Goal: Use online tool/utility

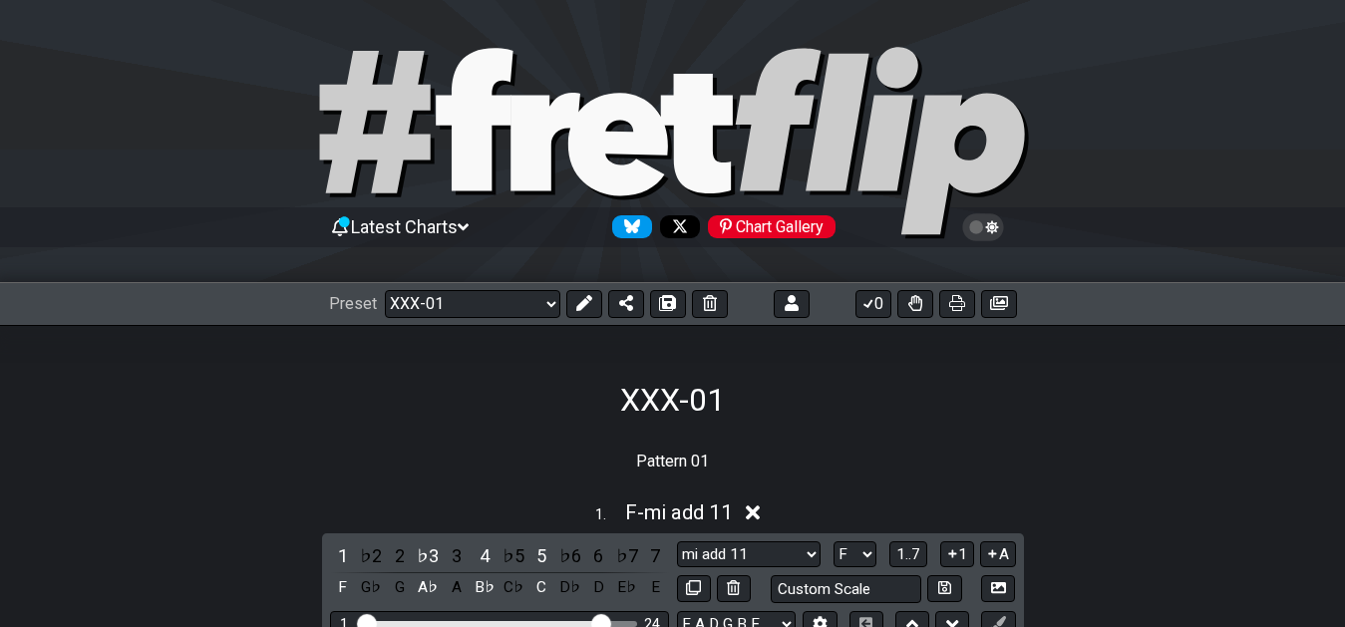
select select "/02YWF79B"
select select "F"
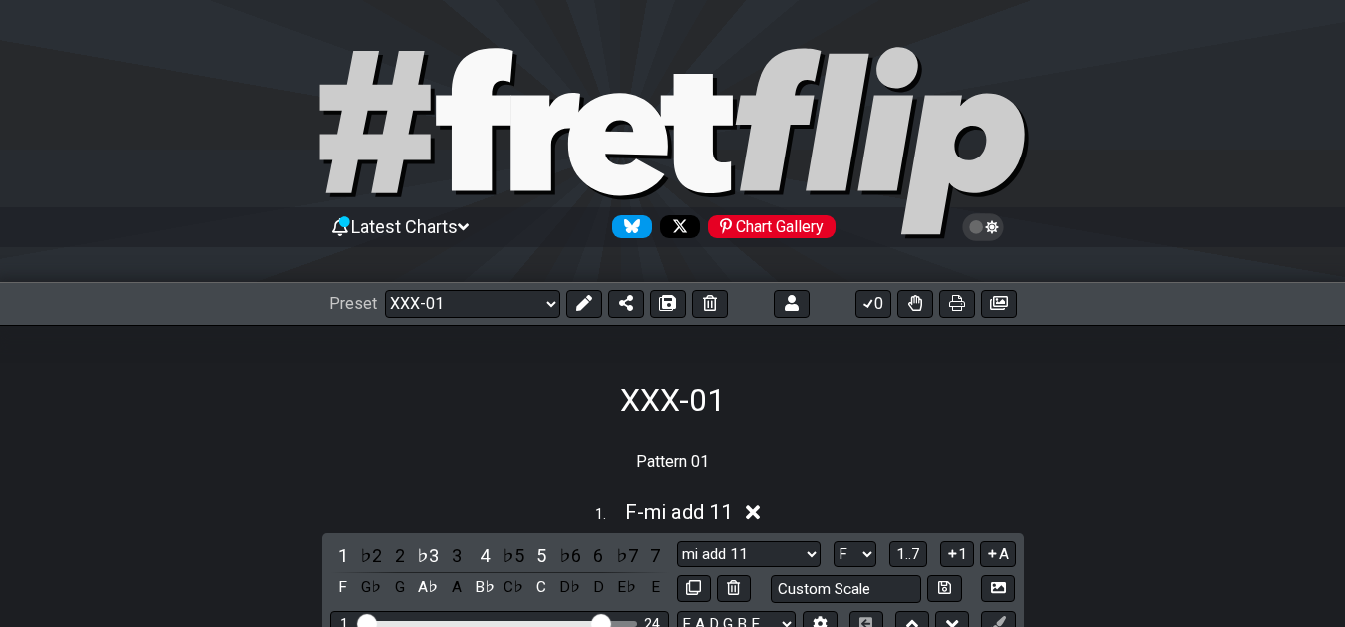
select select "F"
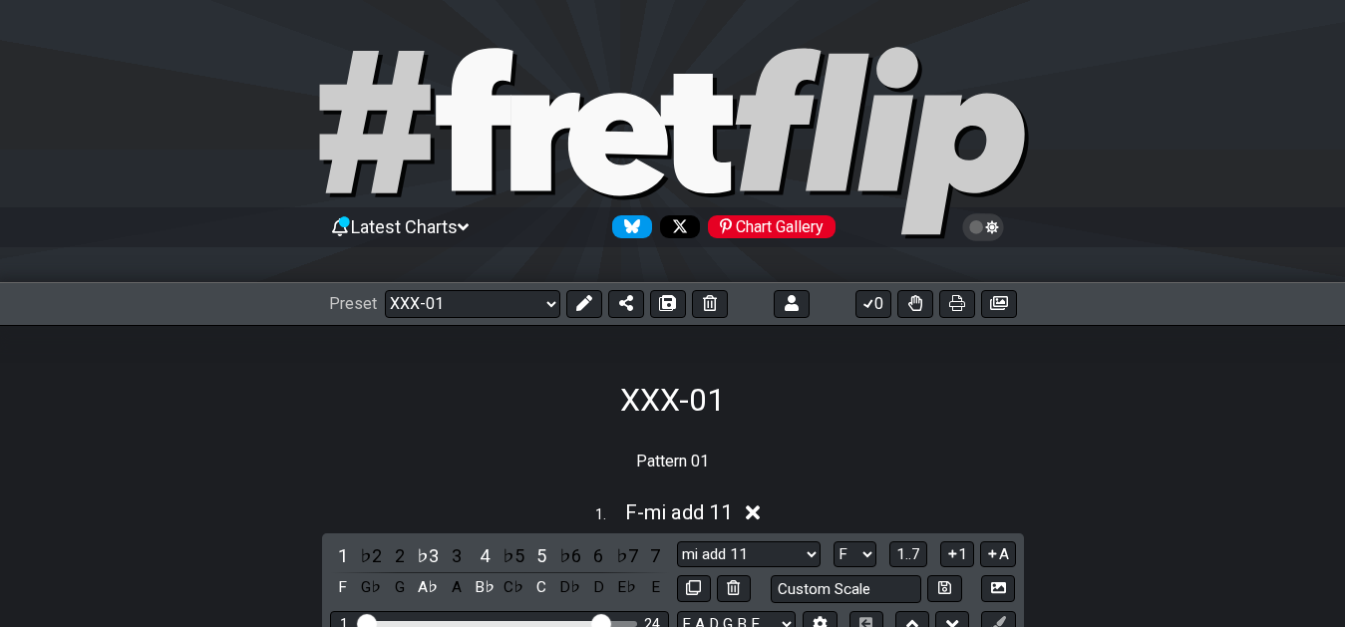
select select "F"
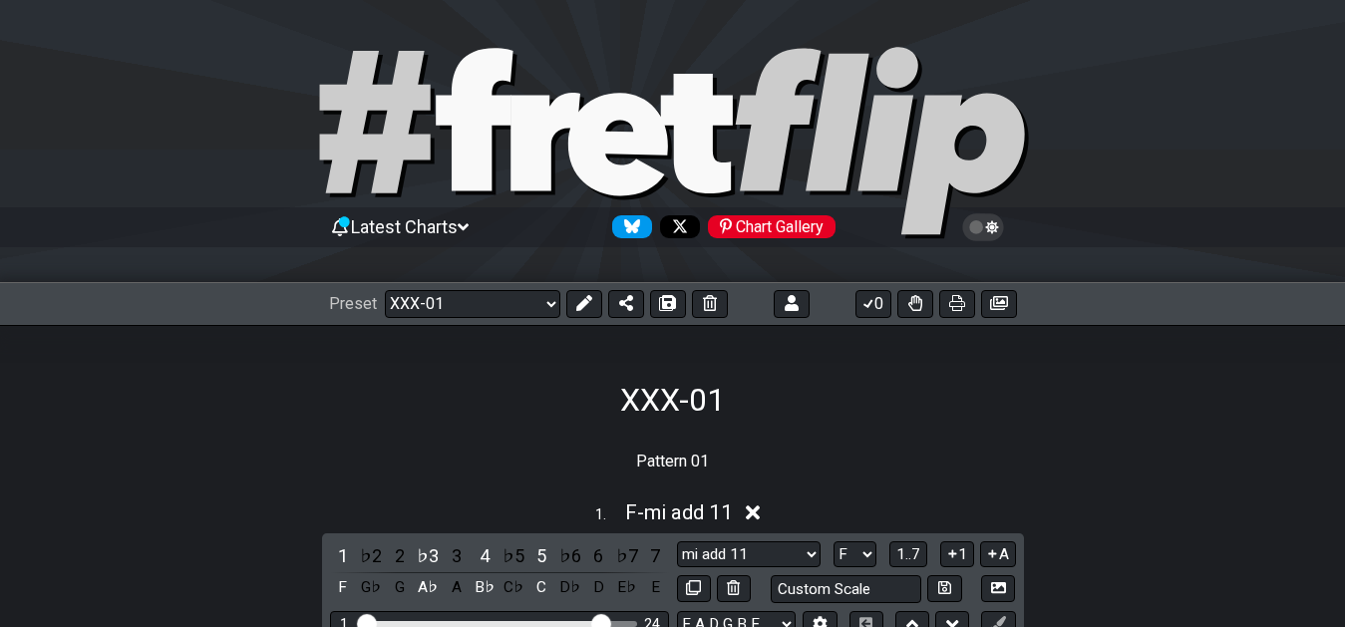
select select "F"
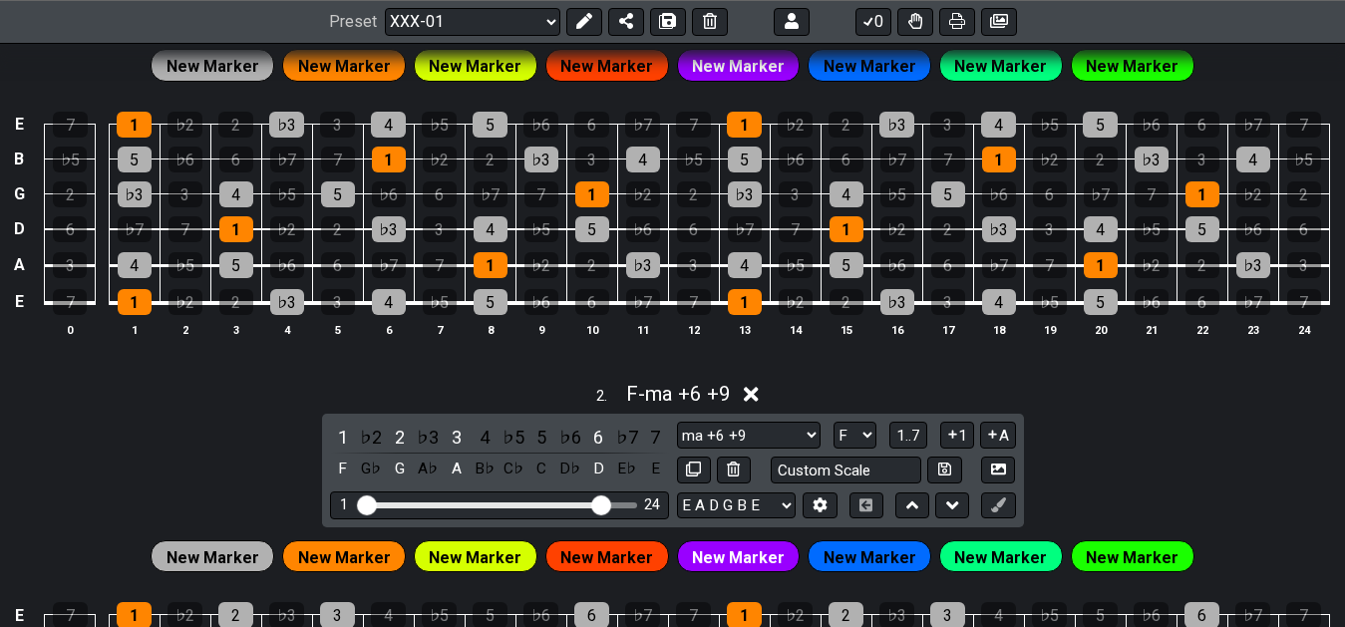
scroll to position [652, 0]
